Goal: Information Seeking & Learning: Learn about a topic

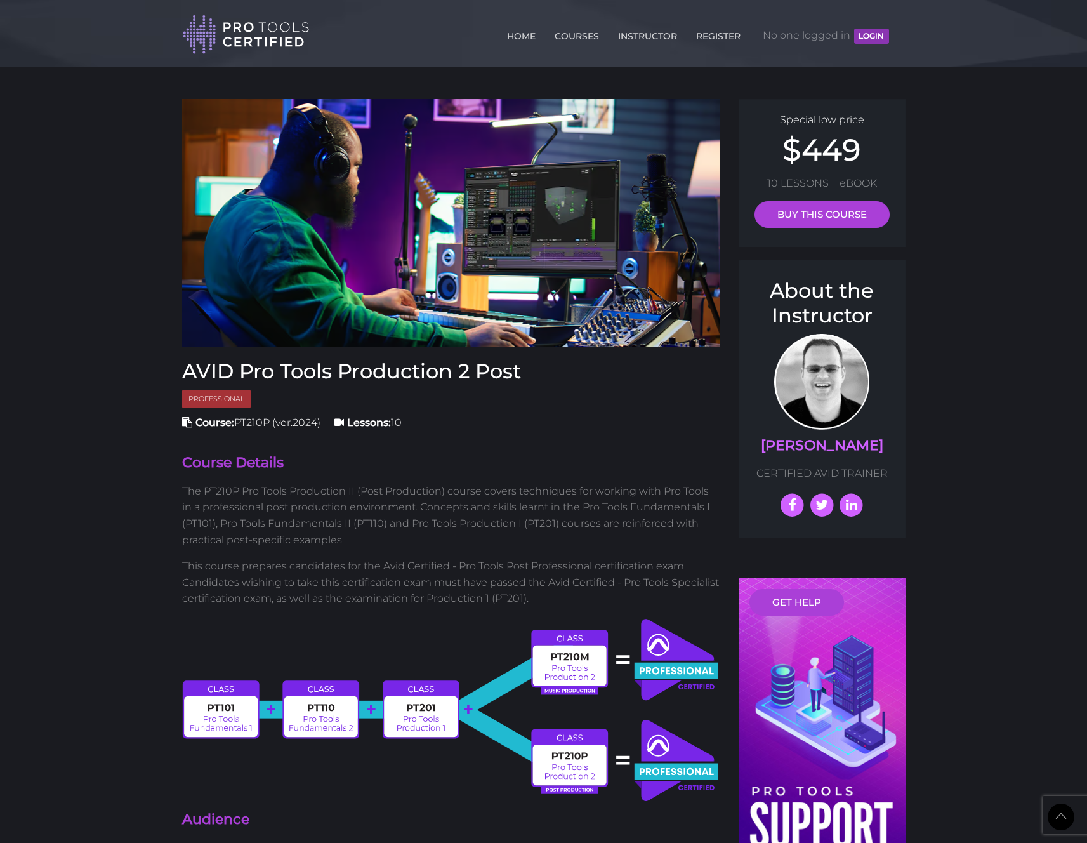
scroll to position [555, 0]
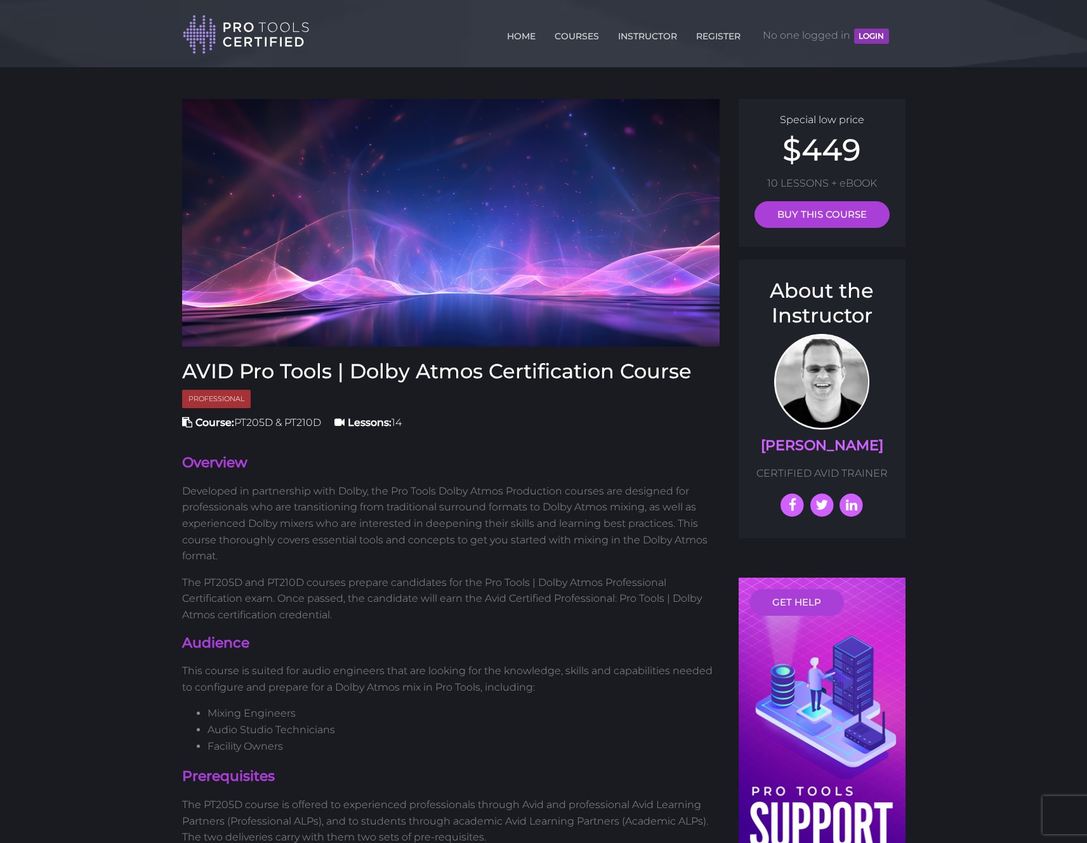
click at [88, 30] on header "Toggle navigation HOME COURSES INSTRUCTOR REGISTER No one logged in [GEOGRAPHIC…" at bounding box center [543, 33] width 1087 height 67
click at [905, 30] on div "Toggle navigation HOME COURSES INSTRUCTOR REGISTER No one logged in [GEOGRAPHIC…" at bounding box center [544, 27] width 742 height 55
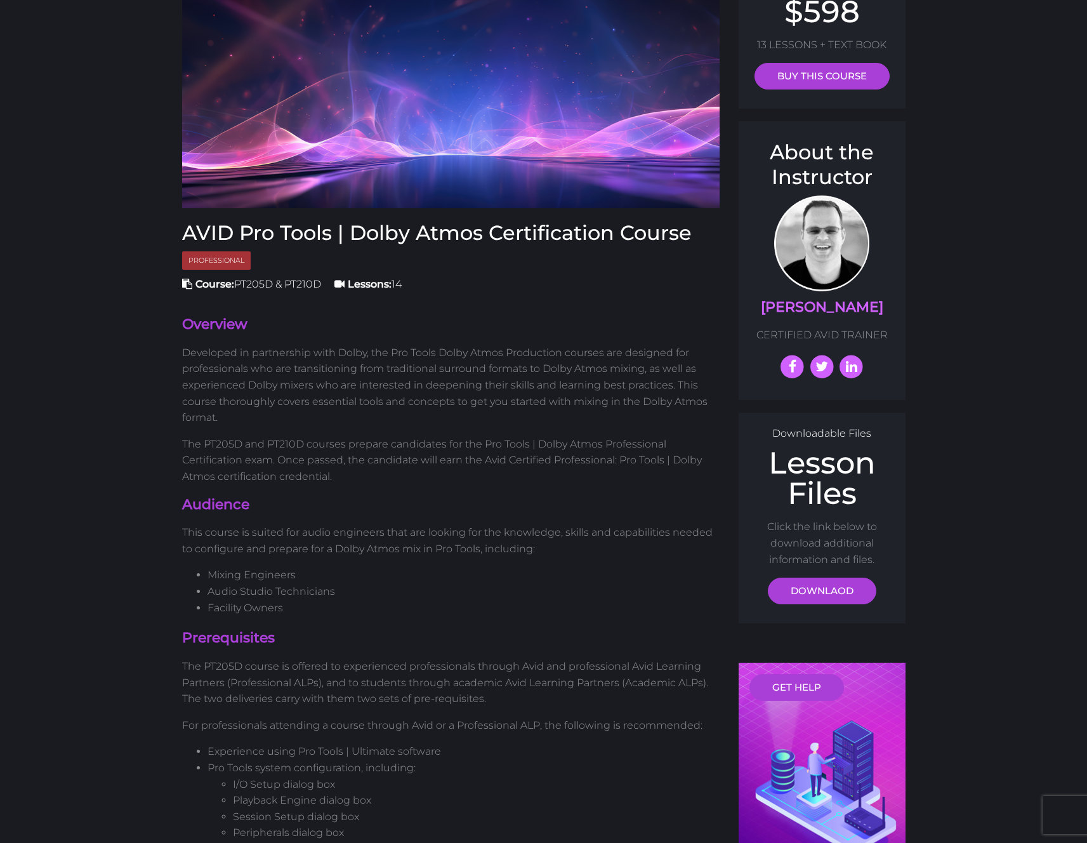
scroll to position [146, 0]
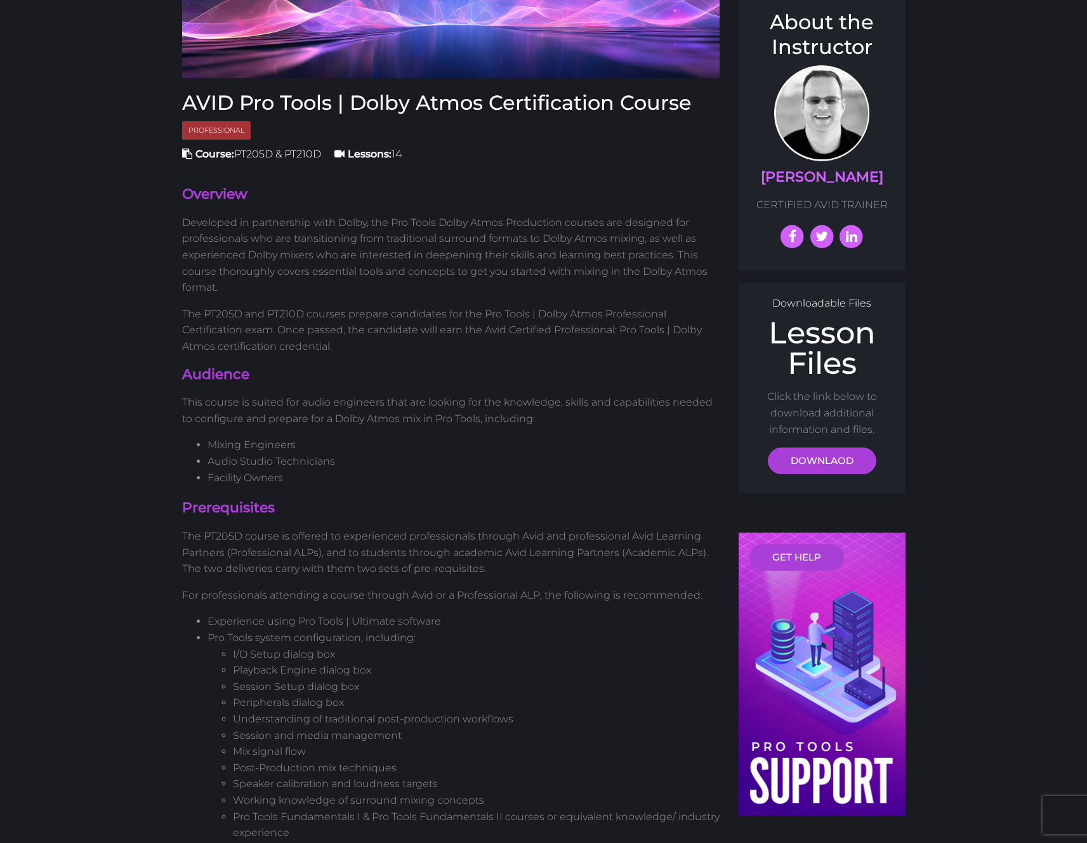
scroll to position [308, 0]
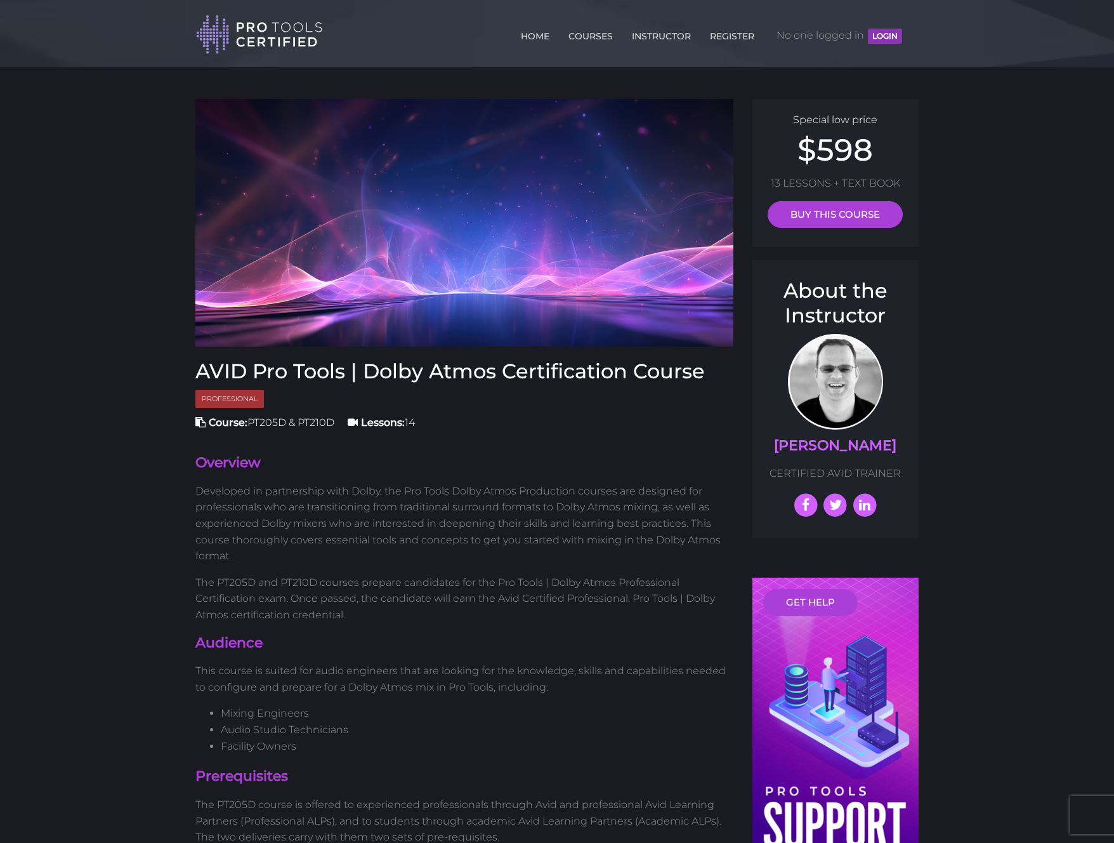
click at [1005, 35] on header "Toggle navigation HOME COURSES INSTRUCTOR REGISTER No one logged in [GEOGRAPHIC…" at bounding box center [557, 33] width 1114 height 67
